Goal: Task Accomplishment & Management: Use online tool/utility

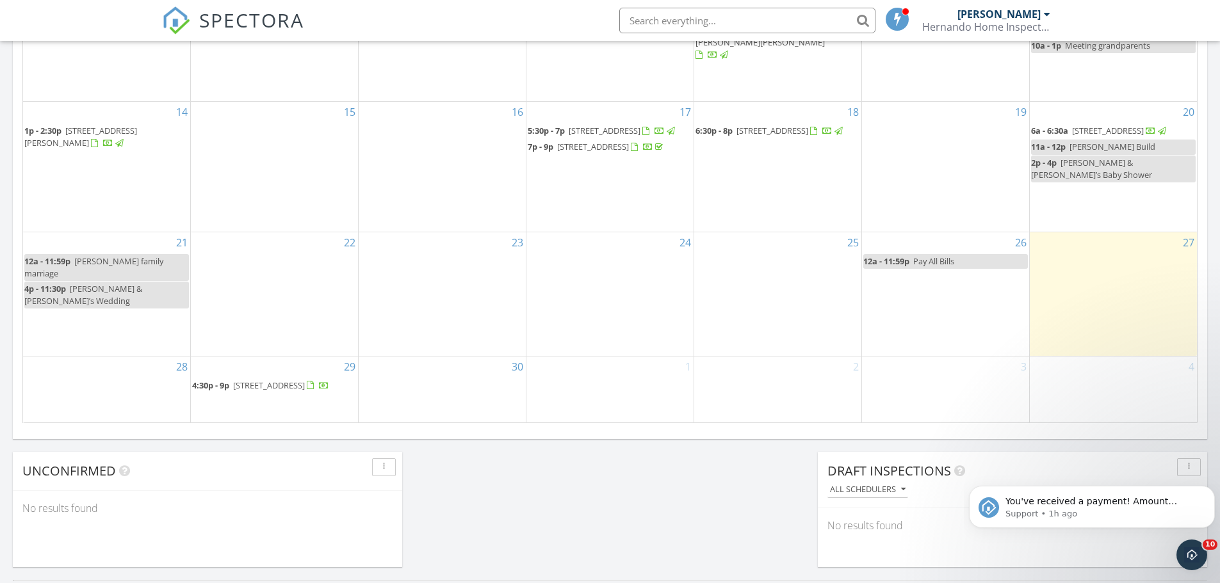
scroll to position [769, 0]
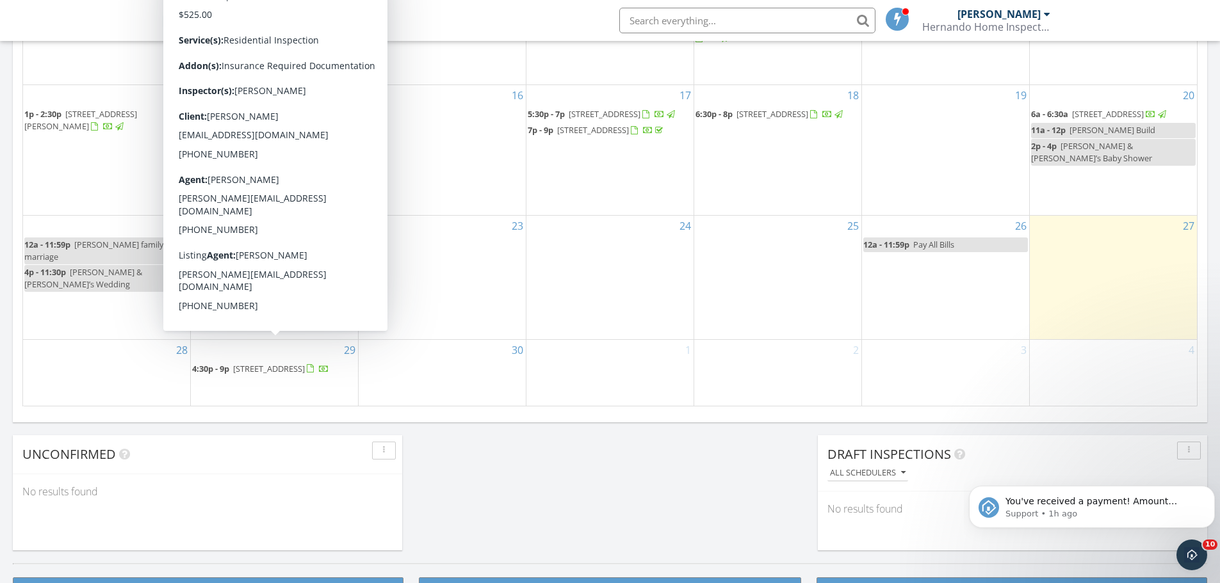
click at [263, 363] on span "8123 Dalavan Dr, Brooksville 34613" at bounding box center [269, 369] width 72 height 12
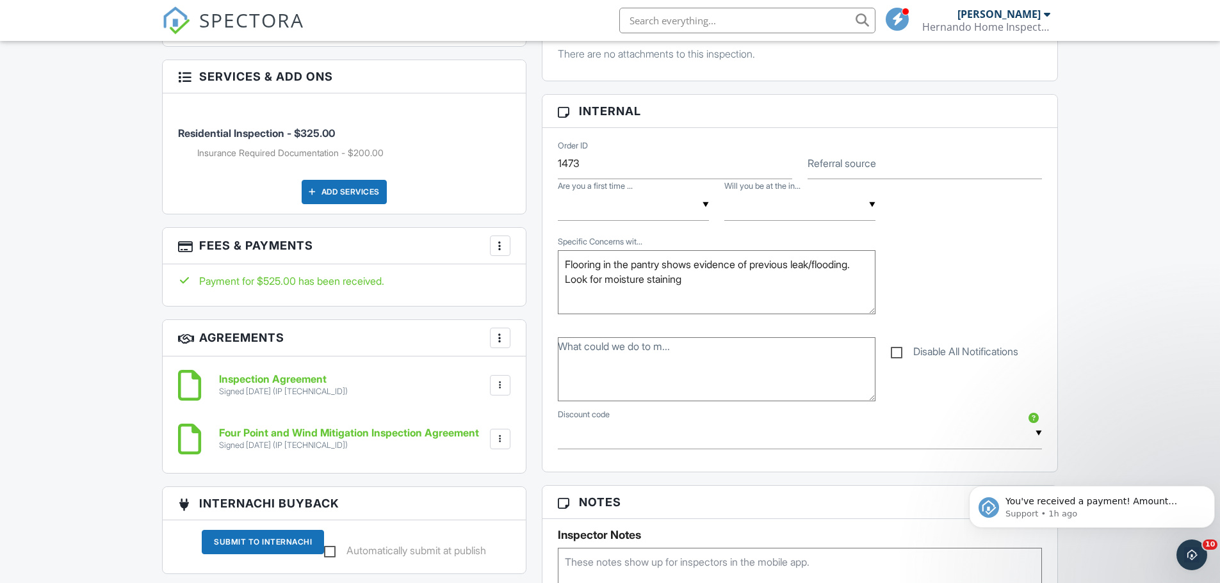
click at [717, 286] on textarea "Flooring in the pantry shows evidence of previous leak/flooding. Look for moist…" at bounding box center [717, 282] width 318 height 64
click at [795, 279] on textarea "Flooring in the pantry shows evidence of previous leak/flooding. Look for moist…" at bounding box center [717, 282] width 318 height 64
type textarea "Flooring in the pantry shows evidence of previous leak/flooding. Look for moist…"
drag, startPoint x: 979, startPoint y: 233, endPoint x: 1016, endPoint y: 182, distance: 63.7
click at [989, 218] on div "▼ yes no yes no Are you a first time ... ▼ no I will wait for the report! yes p…" at bounding box center [800, 250] width 500 height 142
